Goal: Register for event/course

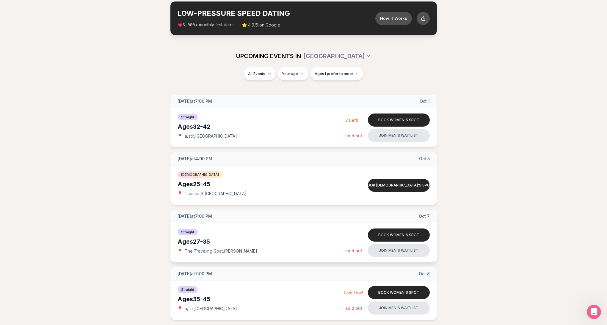
scroll to position [33, 0]
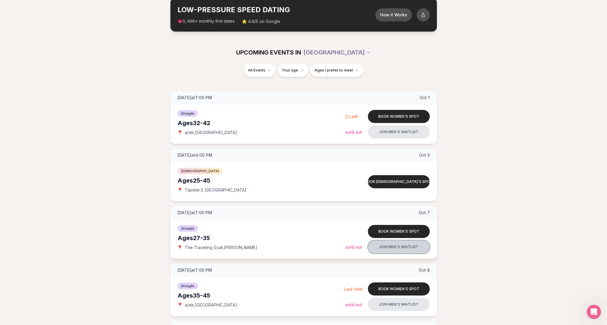
click at [400, 246] on button "Join men's waitlist" at bounding box center [399, 246] width 62 height 13
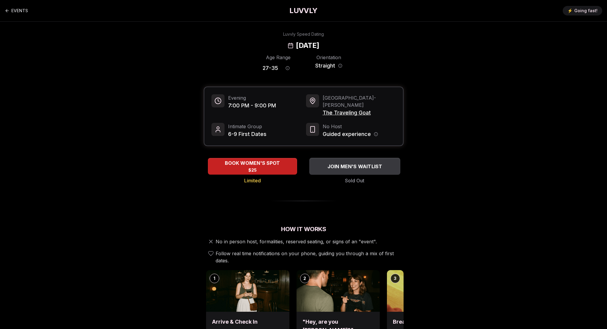
click at [354, 163] on span "JOIN MEN'S WAITLIST" at bounding box center [354, 166] width 57 height 7
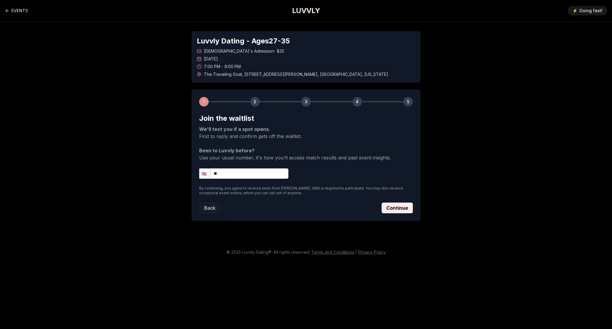
click at [228, 170] on input "**" at bounding box center [243, 173] width 89 height 10
type input "**********"
click at [403, 207] on button "Continue" at bounding box center [397, 208] width 31 height 11
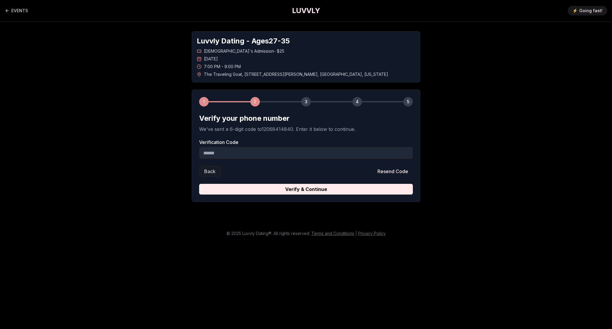
click at [313, 151] on input "Verification Code" at bounding box center [306, 153] width 214 height 12
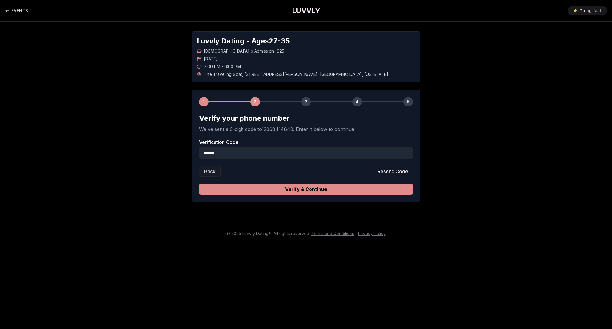
type input "******"
click at [335, 188] on button "Verify & Continue" at bounding box center [306, 189] width 214 height 11
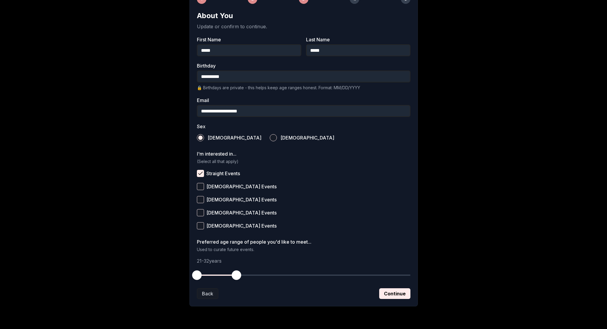
scroll to position [119, 0]
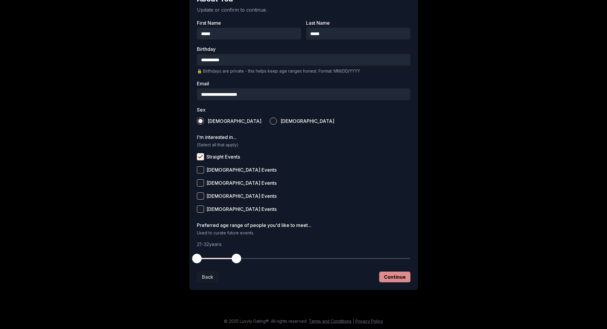
click at [396, 278] on button "Continue" at bounding box center [394, 277] width 31 height 11
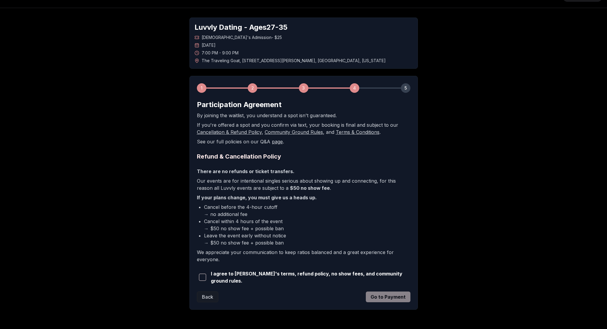
scroll to position [32, 0]
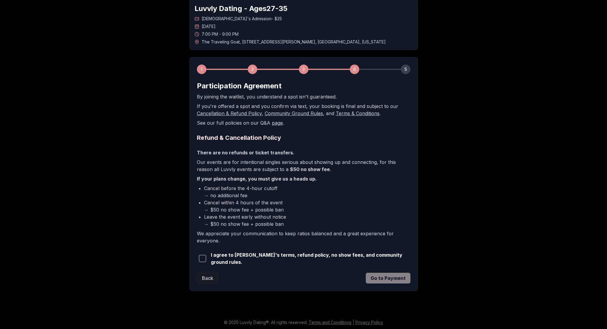
click at [265, 258] on span "I agree to [PERSON_NAME]'s terms, refund policy, no show fees, and community gr…" at bounding box center [311, 258] width 200 height 14
click at [203, 259] on span "button" at bounding box center [202, 258] width 7 height 7
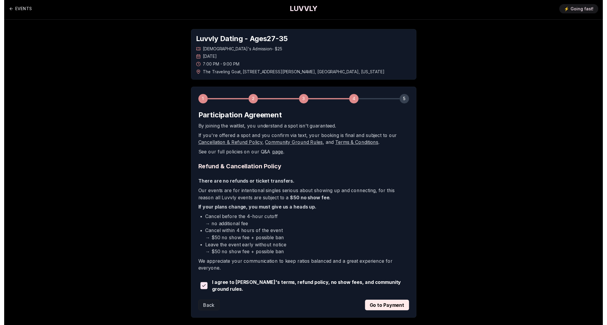
scroll to position [0, 0]
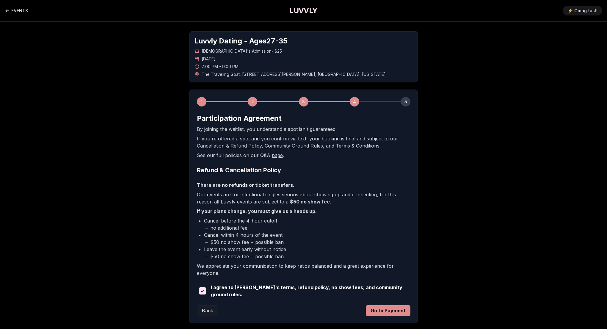
click at [386, 312] on button "Go to Payment" at bounding box center [388, 310] width 45 height 11
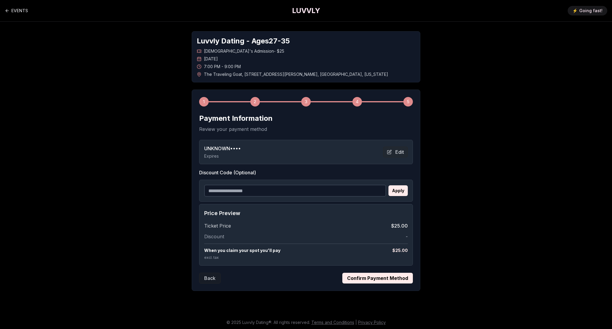
click at [384, 280] on button "Confirm Payment Method" at bounding box center [377, 278] width 71 height 11
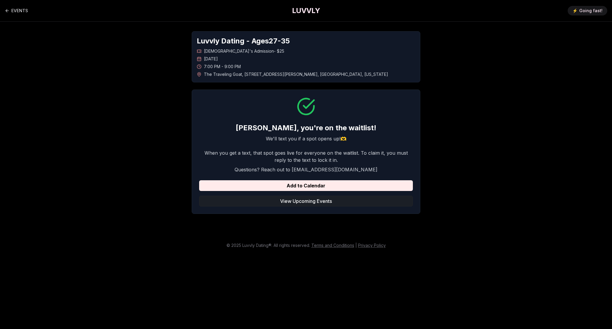
click at [315, 204] on button "View Upcoming Events" at bounding box center [306, 201] width 214 height 11
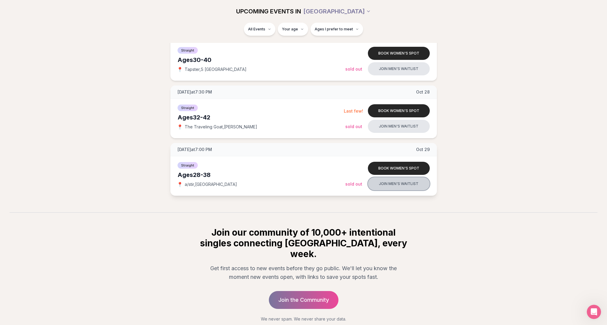
scroll to position [696, 0]
